Goal: Navigation & Orientation: Find specific page/section

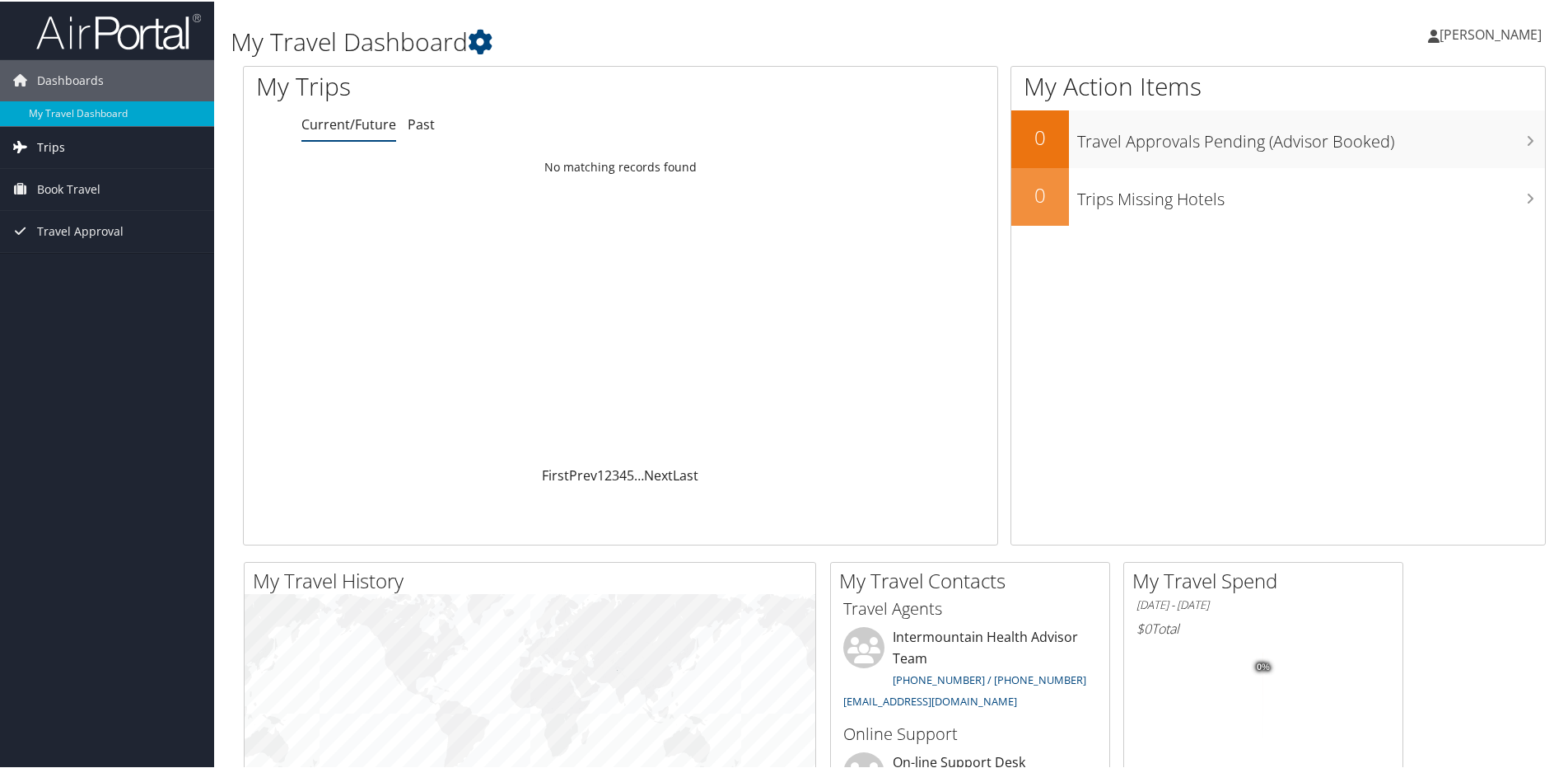
click at [104, 139] on link "Trips" at bounding box center [107, 146] width 214 height 41
click at [107, 174] on link "Current/Future Trips" at bounding box center [107, 178] width 214 height 25
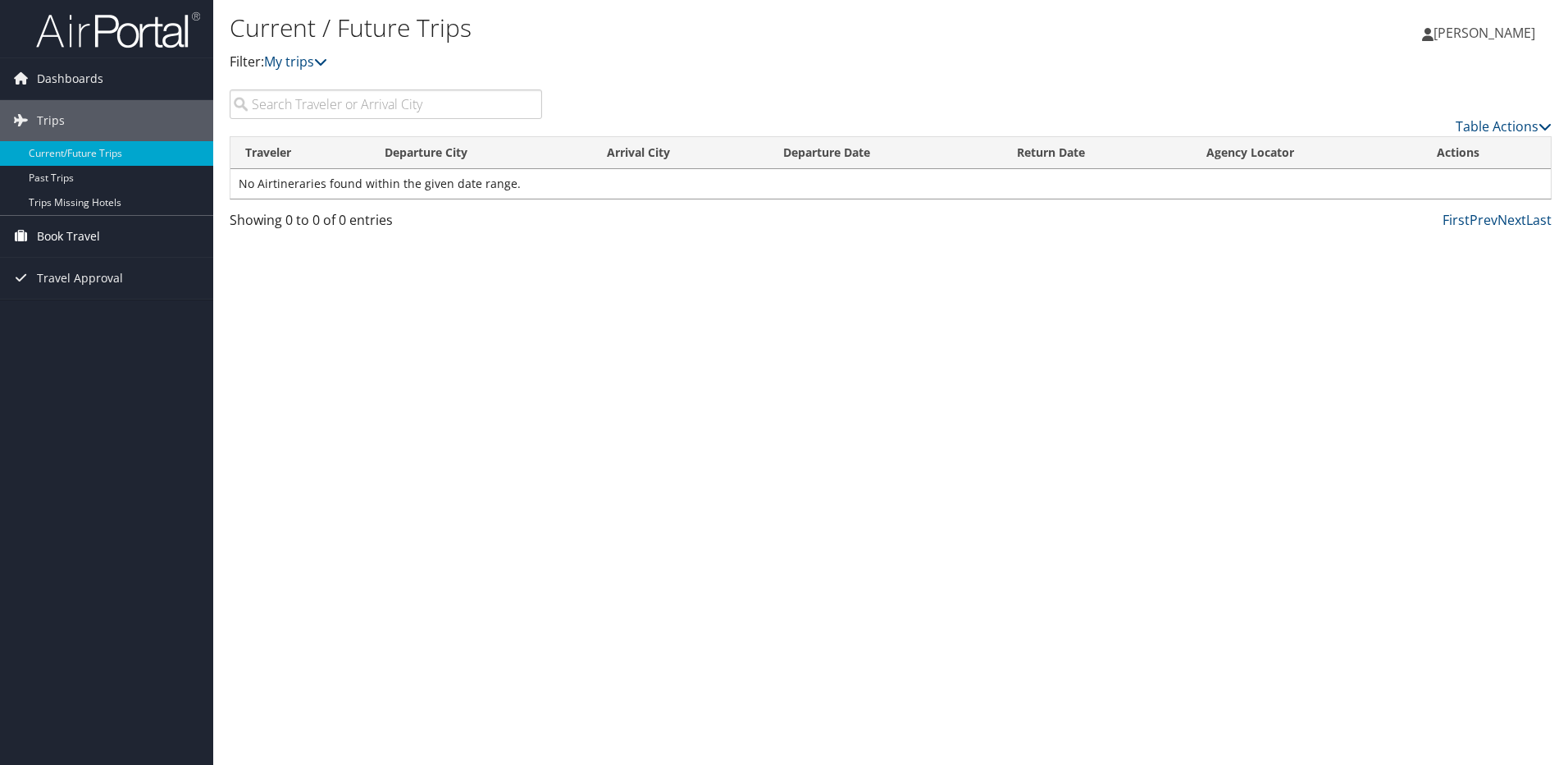
click at [99, 243] on span "Book Travel" at bounding box center [69, 237] width 63 height 41
click at [68, 236] on span "Book Travel" at bounding box center [69, 237] width 63 height 41
click at [64, 76] on span "Dashboards" at bounding box center [69, 79] width 66 height 41
